Goal: Information Seeking & Learning: Learn about a topic

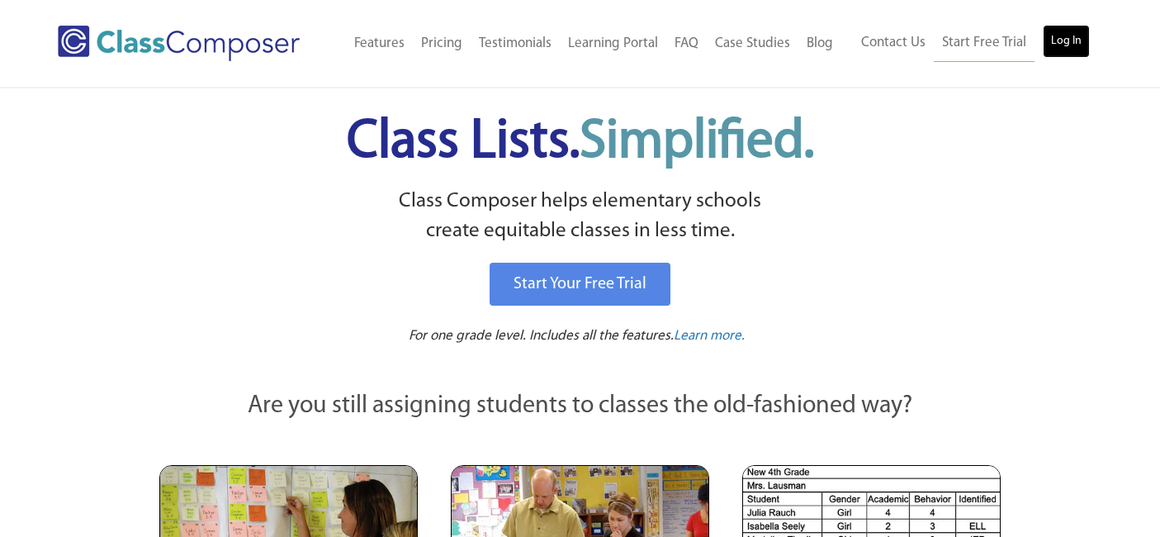
click at [1055, 40] on link "Log In" at bounding box center [1066, 41] width 47 height 33
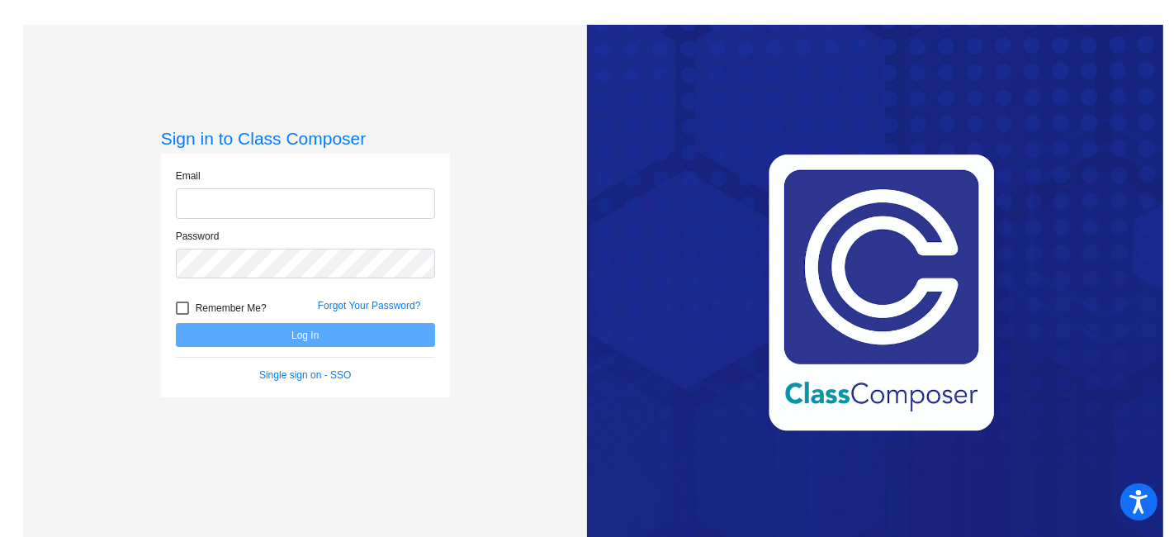
type input "[EMAIL_ADDRESS][DOMAIN_NAME]"
click at [268, 206] on input "[EMAIL_ADDRESS][DOMAIN_NAME]" at bounding box center [305, 203] width 259 height 31
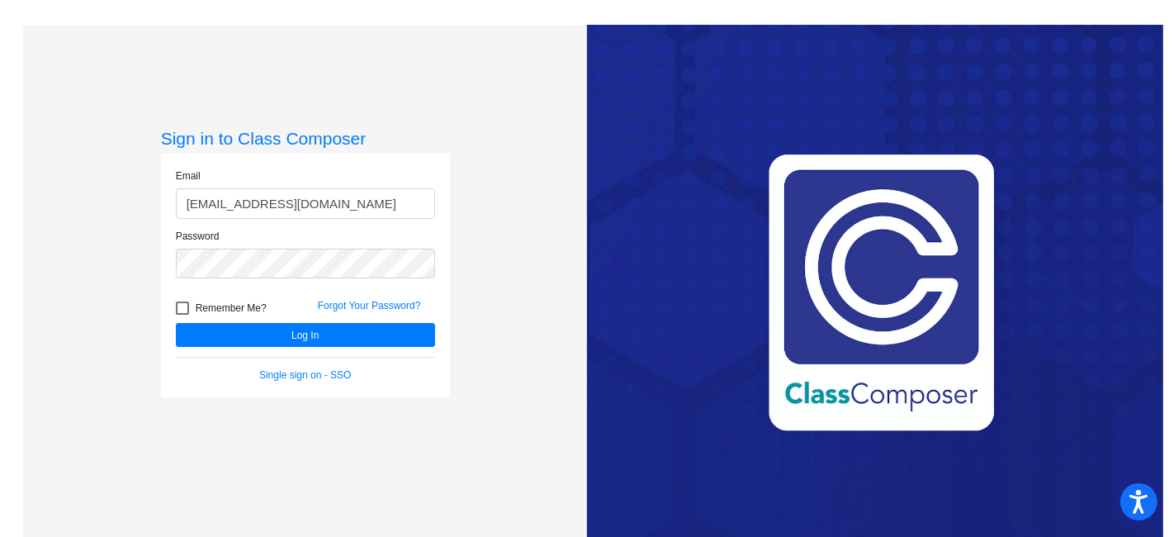
click at [62, 317] on div "Sign in to Class Composer Email [EMAIL_ADDRESS][DOMAIN_NAME] Password Remember …" at bounding box center [305, 293] width 564 height 537
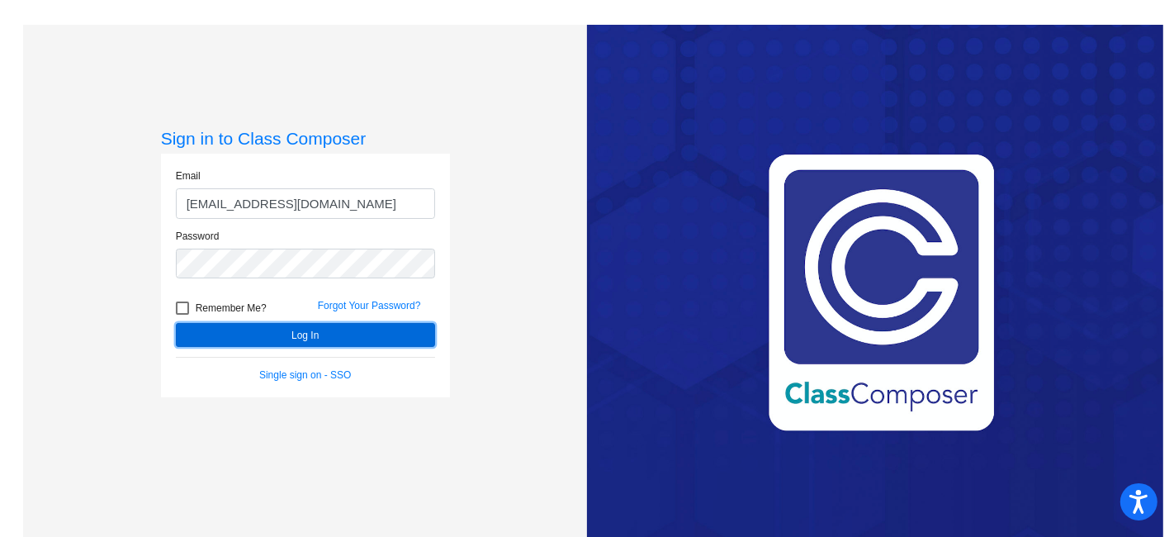
click at [225, 325] on button "Log In" at bounding box center [305, 335] width 259 height 24
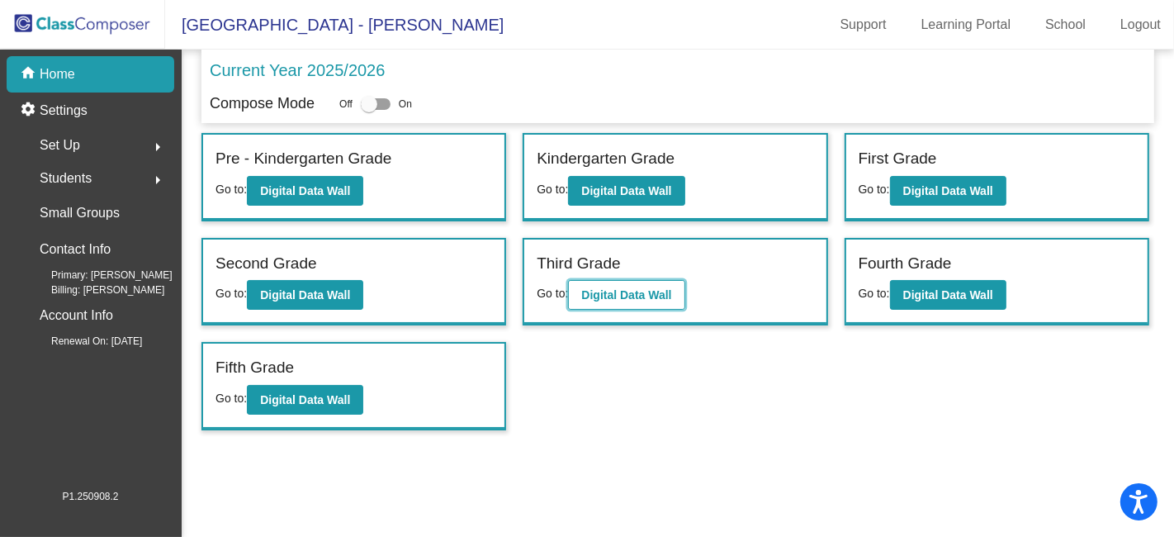
click at [653, 293] on b "Digital Data Wall" at bounding box center [626, 294] width 90 height 13
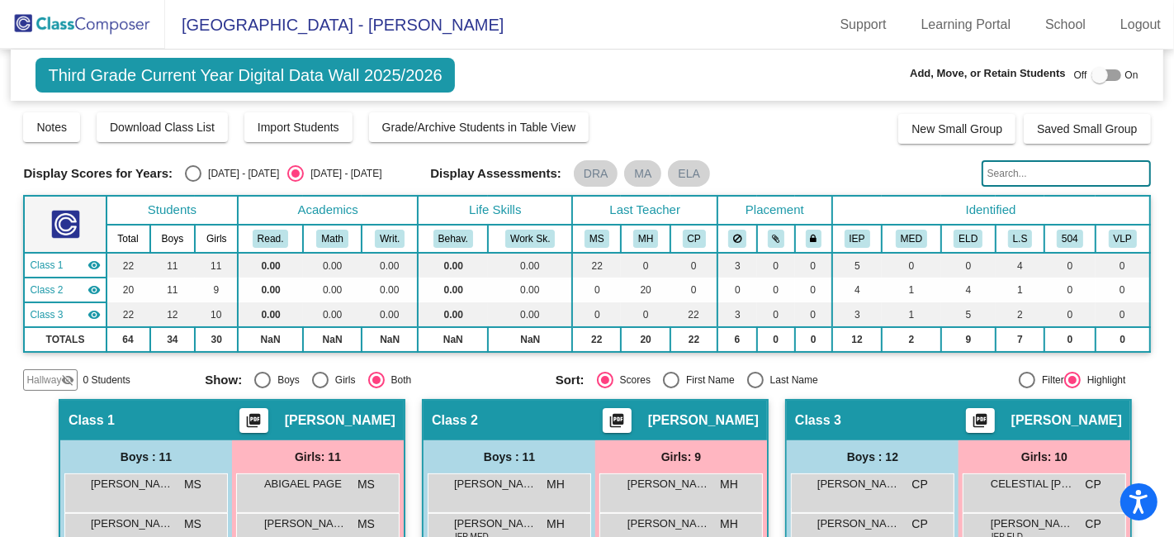
click at [93, 35] on img at bounding box center [82, 24] width 165 height 49
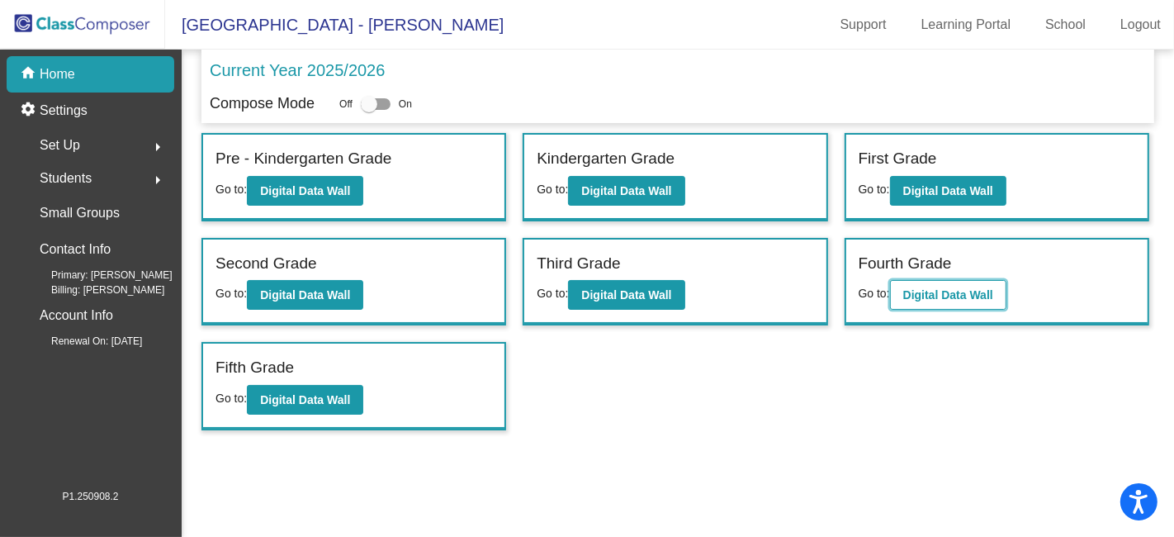
click at [950, 295] on b "Digital Data Wall" at bounding box center [949, 294] width 90 height 13
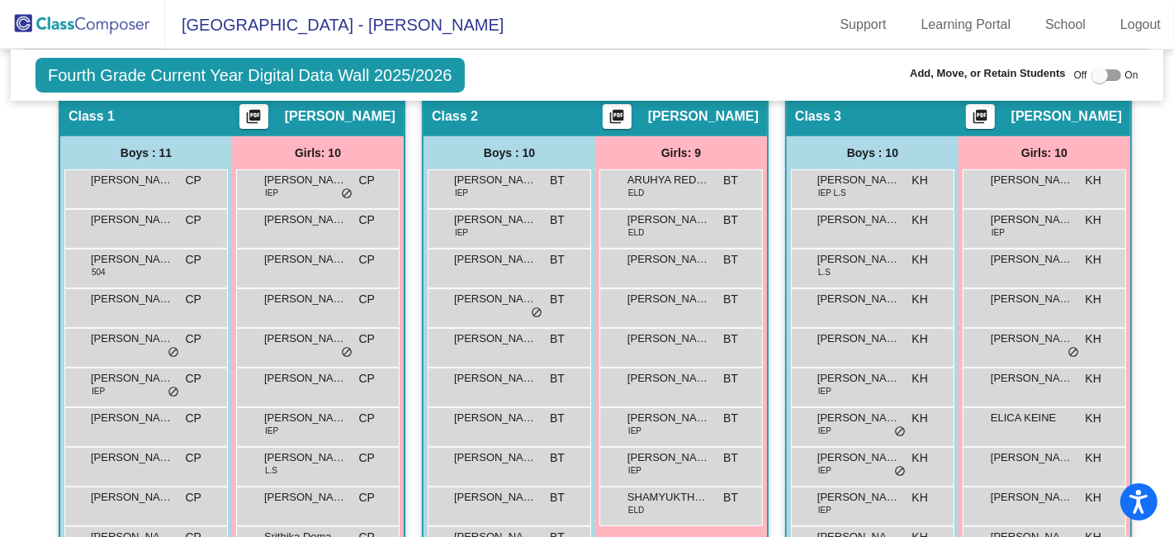
scroll to position [306, 0]
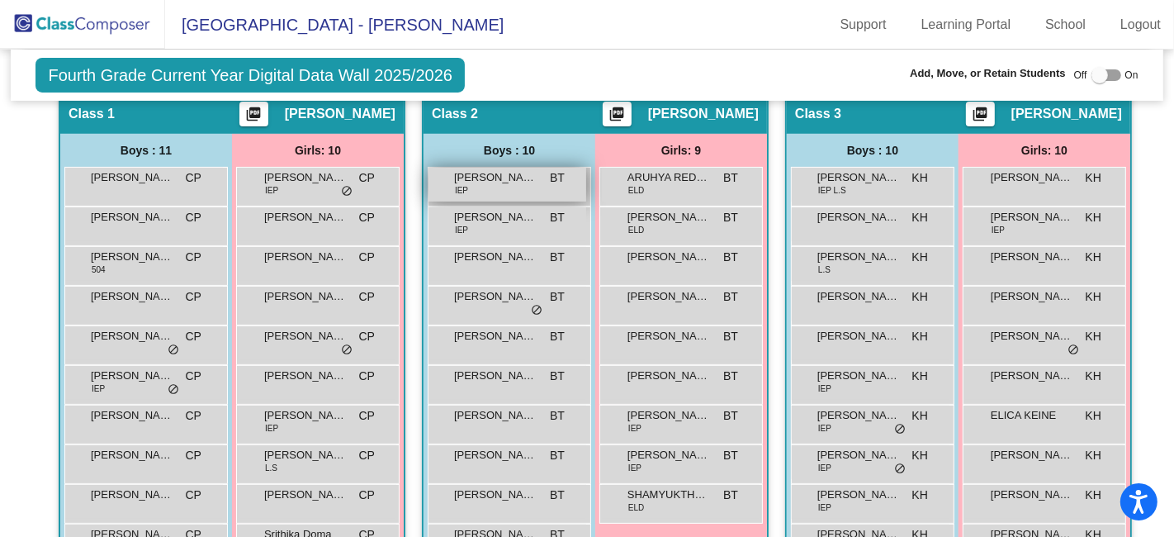
click at [481, 173] on span "[PERSON_NAME]" at bounding box center [495, 177] width 83 height 17
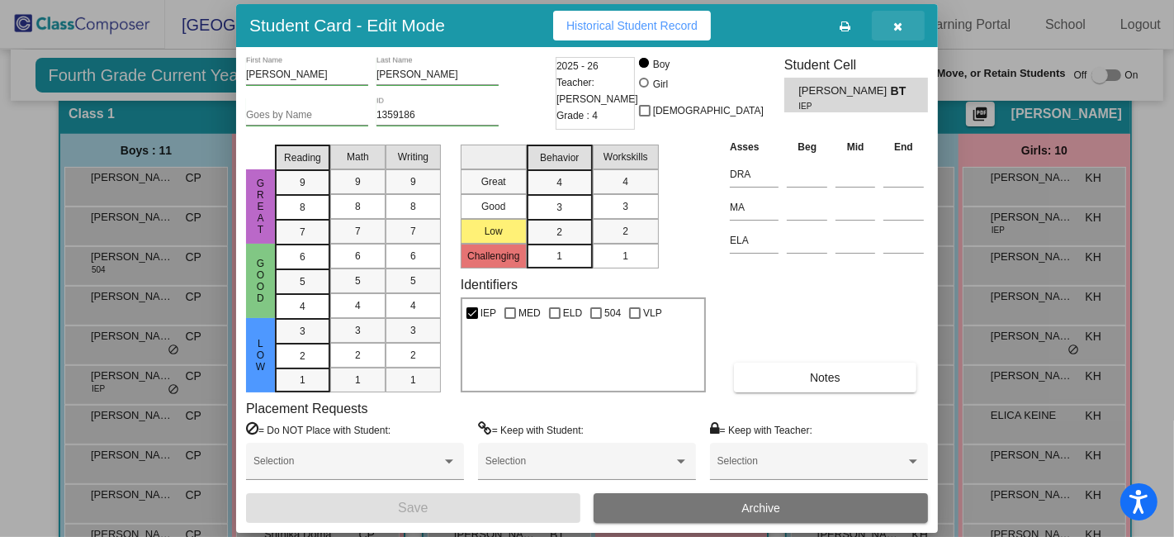
click at [896, 30] on icon "button" at bounding box center [898, 27] width 9 height 12
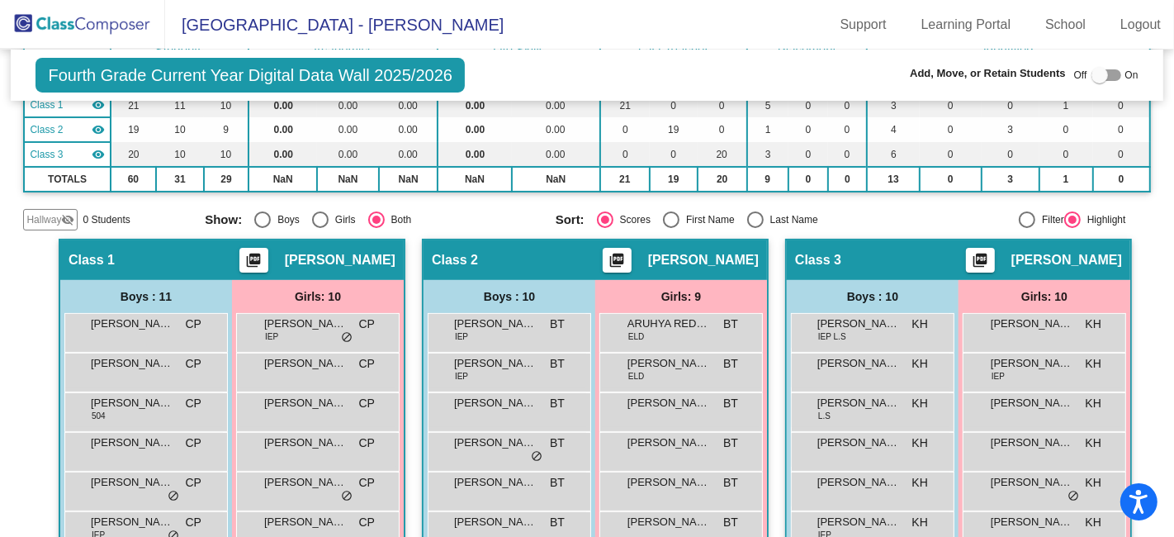
scroll to position [0, 0]
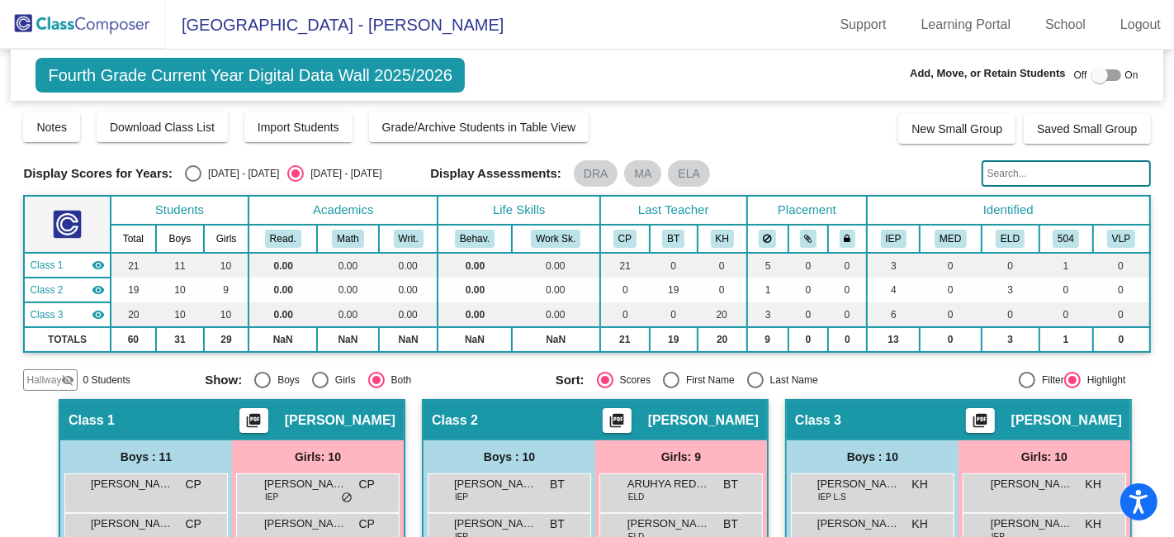
click at [70, 23] on img at bounding box center [82, 24] width 165 height 49
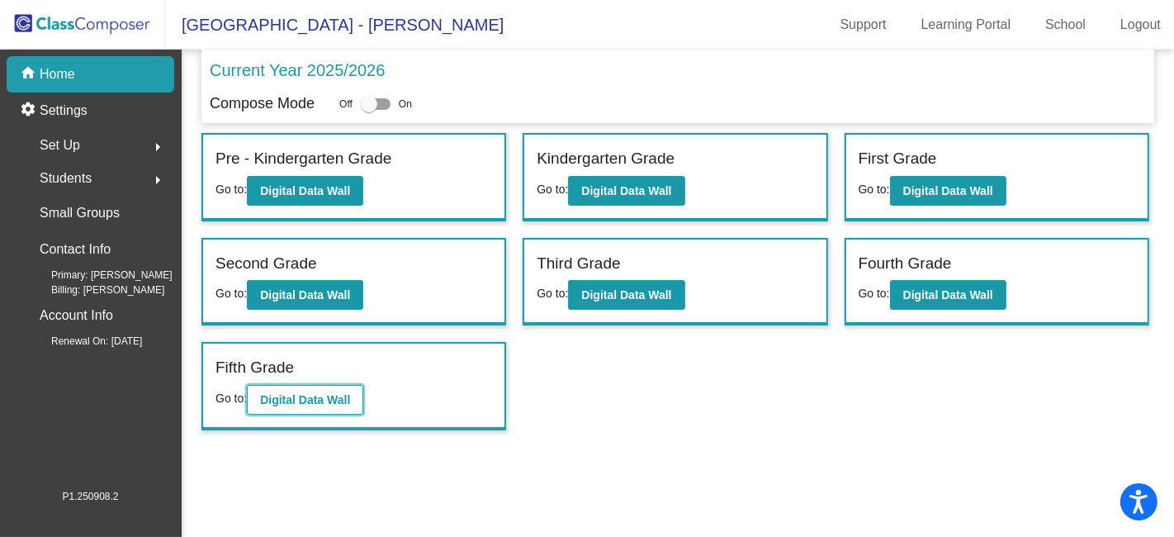
click at [290, 385] on button "Digital Data Wall" at bounding box center [305, 400] width 116 height 30
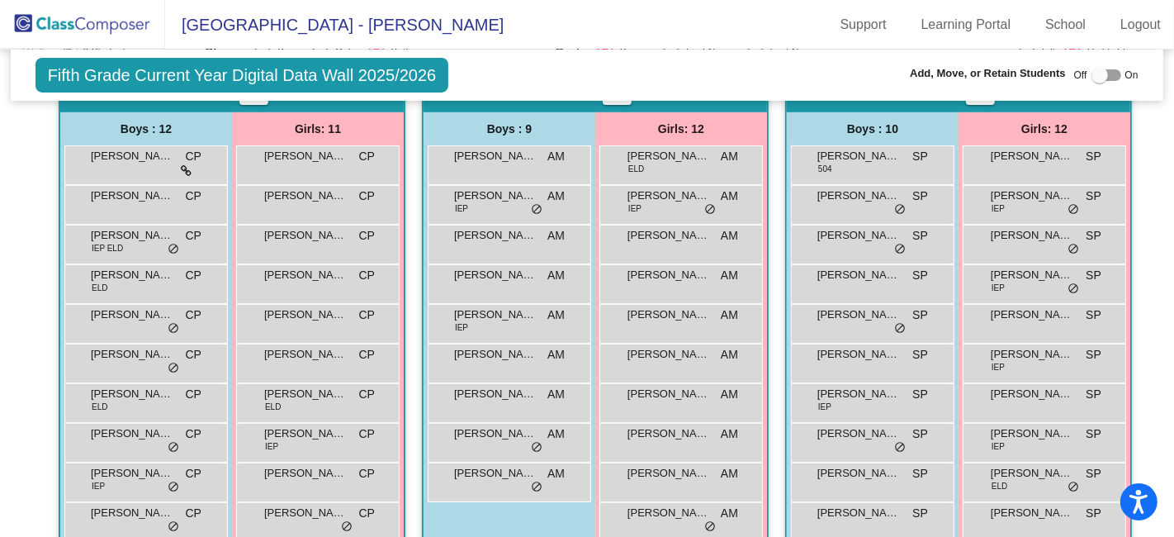
scroll to position [329, 0]
